Goal: Find specific fact: Find specific fact

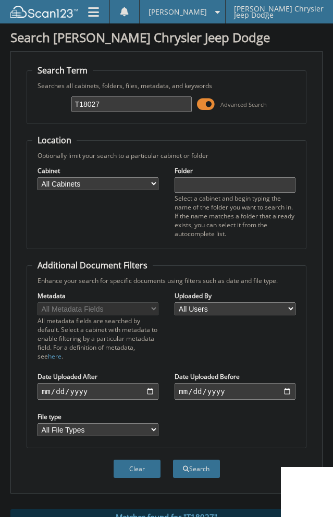
drag, startPoint x: 155, startPoint y: 107, endPoint x: 6, endPoint y: 123, distance: 150.4
click at [6, 123] on div "Search Hoblit Chrysler Jeep Dodge Search Term Searches all cabinets, folders, f…" at bounding box center [166, 413] width 333 height 826
type input "C22125"
click at [173, 459] on button "Search" at bounding box center [196, 468] width 47 height 18
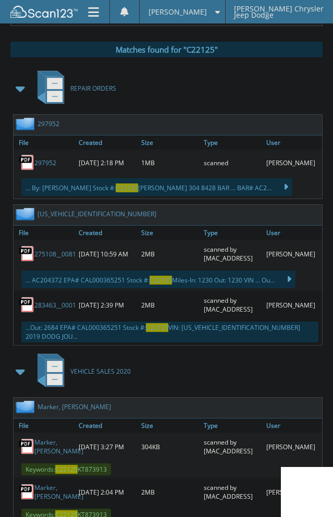
scroll to position [469, 0]
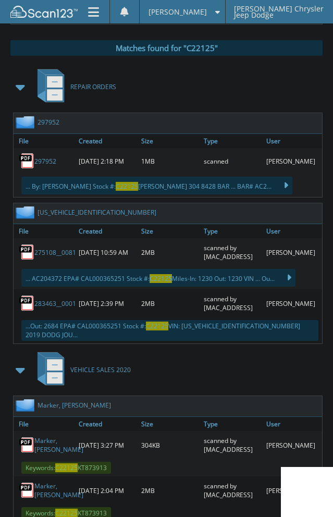
click at [19, 83] on span at bounding box center [21, 87] width 15 height 19
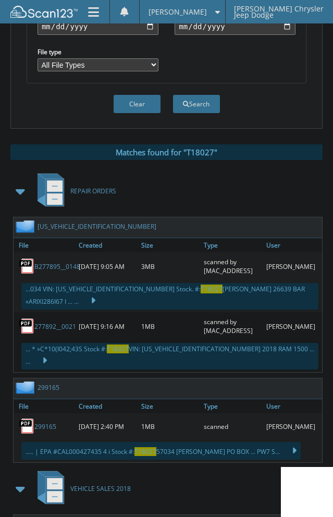
click at [22, 190] on span at bounding box center [21, 191] width 15 height 19
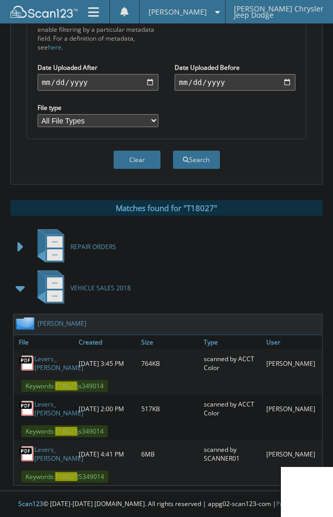
scroll to position [317, 0]
drag, startPoint x: 105, startPoint y: 313, endPoint x: 38, endPoint y: 320, distance: 68.1
click at [38, 320] on div "Levers, Brian D." at bounding box center [170, 324] width 313 height 20
copy div "Levers, Brian D."
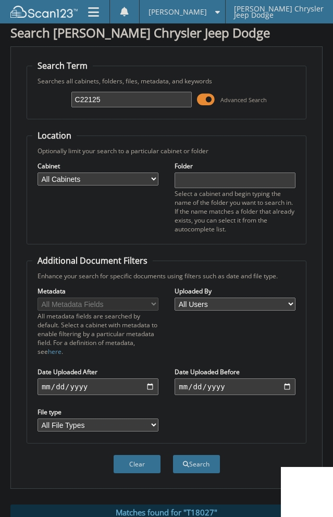
drag, startPoint x: 126, startPoint y: 105, endPoint x: -135, endPoint y: 157, distance: 266.1
click at [0, 157] on html "Jasmin A. Settings Logout Hoblit Chrysler Jeep Dodge Close Cabinets Search Scan" at bounding box center [166, 408] width 333 height 826
type input "C22125"
click at [173, 455] on button "Search" at bounding box center [196, 464] width 47 height 18
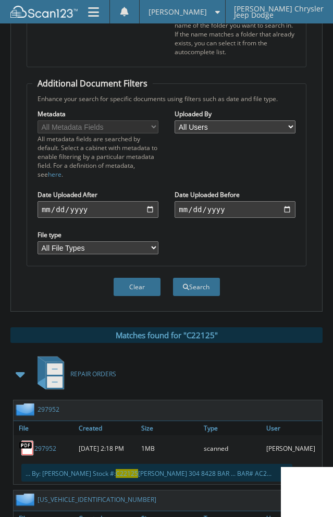
scroll to position [313, 0]
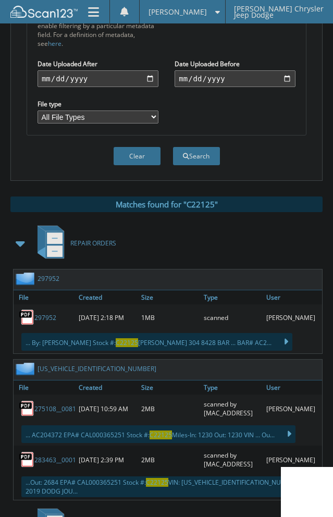
click at [17, 242] on span at bounding box center [21, 243] width 15 height 19
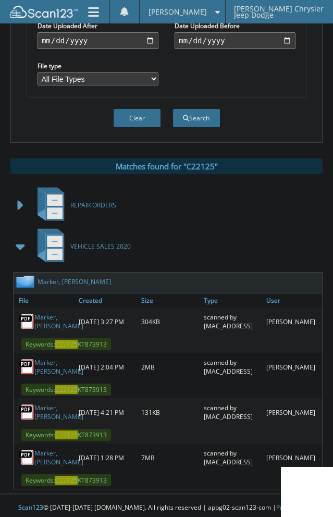
scroll to position [355, 0]
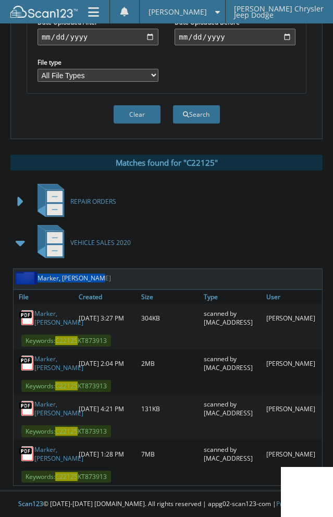
drag, startPoint x: 103, startPoint y: 278, endPoint x: 36, endPoint y: 283, distance: 66.4
click at [36, 283] on div "Marker, [PERSON_NAME]" at bounding box center [170, 279] width 313 height 20
copy div "Marker, [PERSON_NAME]"
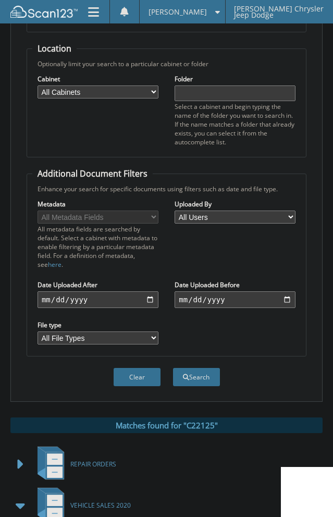
scroll to position [0, 0]
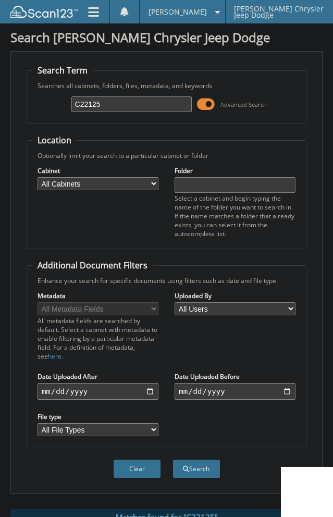
drag, startPoint x: 118, startPoint y: 96, endPoint x: -66, endPoint y: 122, distance: 185.7
click at [0, 122] on html "[PERSON_NAME] Settings Logout [PERSON_NAME] Chrysler Jeep Dodge Close Cabinets …" at bounding box center [166, 435] width 333 height 871
click at [118, 99] on input "C22125" at bounding box center [131, 104] width 121 height 16
click at [117, 101] on input "C22125" at bounding box center [131, 104] width 121 height 16
drag, startPoint x: 116, startPoint y: 101, endPoint x: -18, endPoint y: 112, distance: 134.4
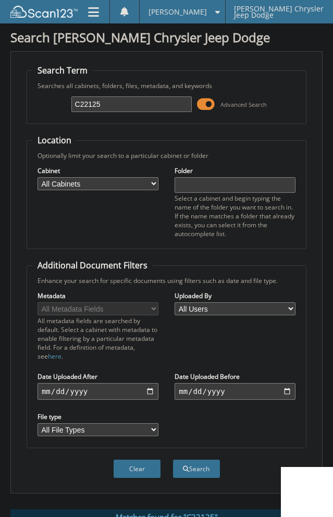
click at [0, 112] on html "Jasmin A. Settings Logout Hoblit Chrysler Jeep Dodge Close Cabinets Search Scan" at bounding box center [166, 435] width 333 height 871
click at [131, 102] on input "C22125" at bounding box center [131, 104] width 121 height 16
type input "23852"
click at [173, 459] on button "Search" at bounding box center [196, 468] width 47 height 18
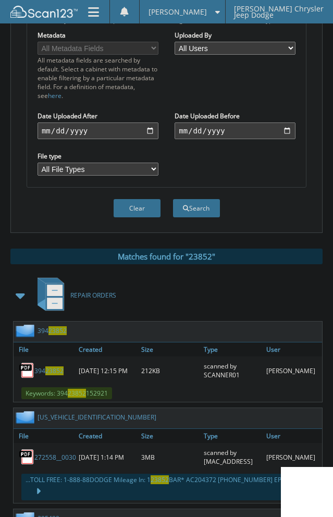
click at [22, 292] on span at bounding box center [21, 295] width 15 height 19
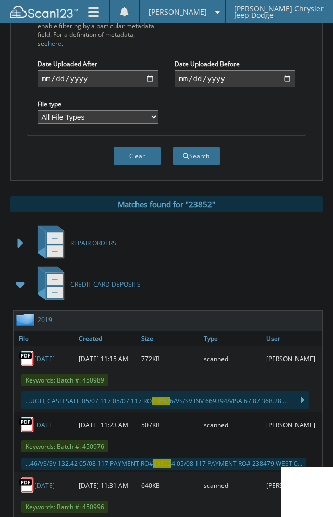
click at [22, 289] on span at bounding box center [21, 284] width 15 height 19
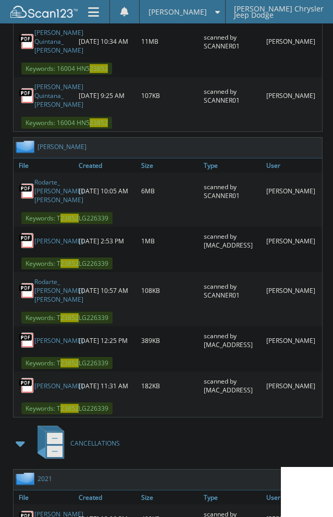
scroll to position [938, 0]
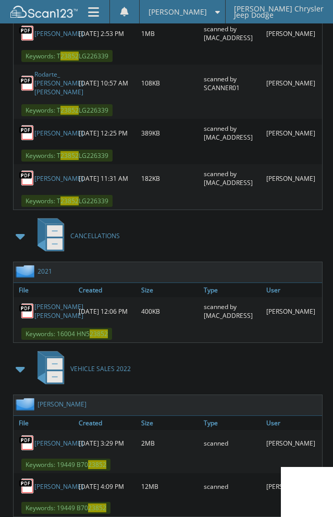
click at [13, 248] on span at bounding box center [20, 235] width 21 height 25
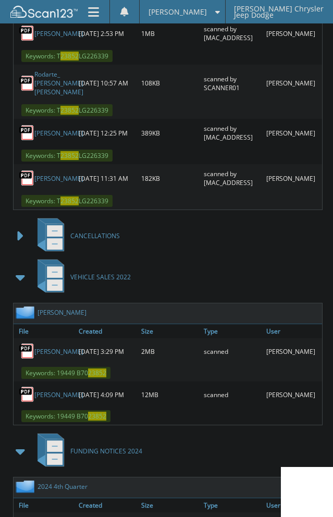
click at [17, 287] on span at bounding box center [21, 277] width 15 height 19
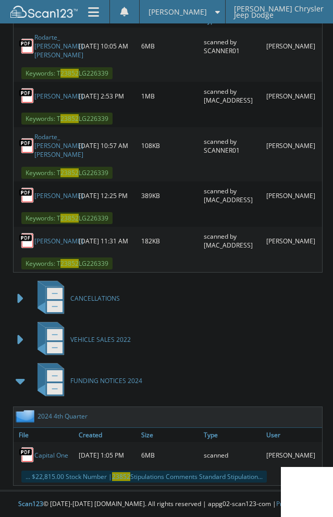
scroll to position [904, 0]
